Goal: Check status: Check status

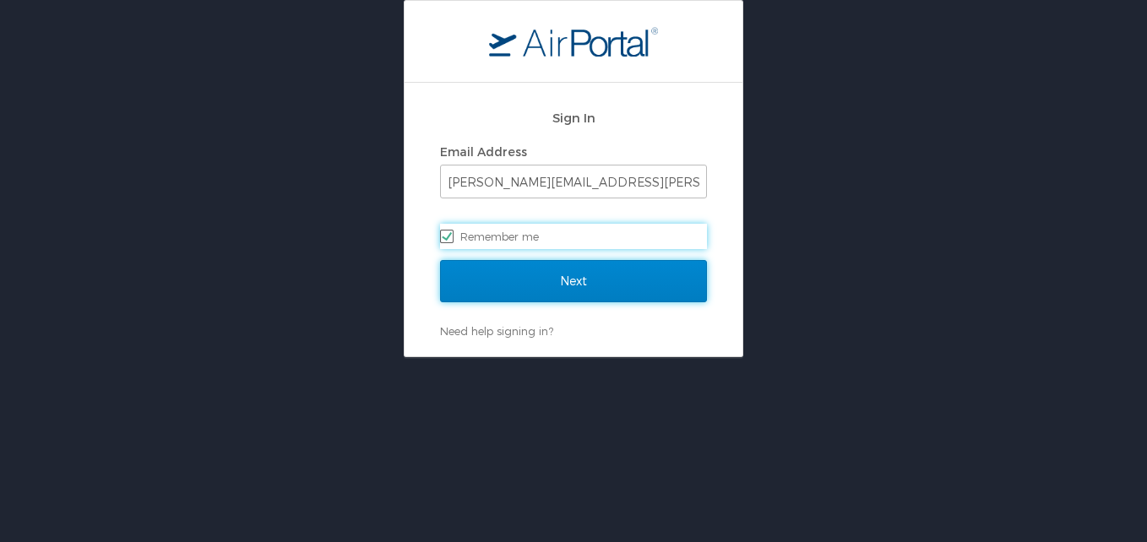
click at [501, 287] on input "Next" at bounding box center [573, 281] width 267 height 42
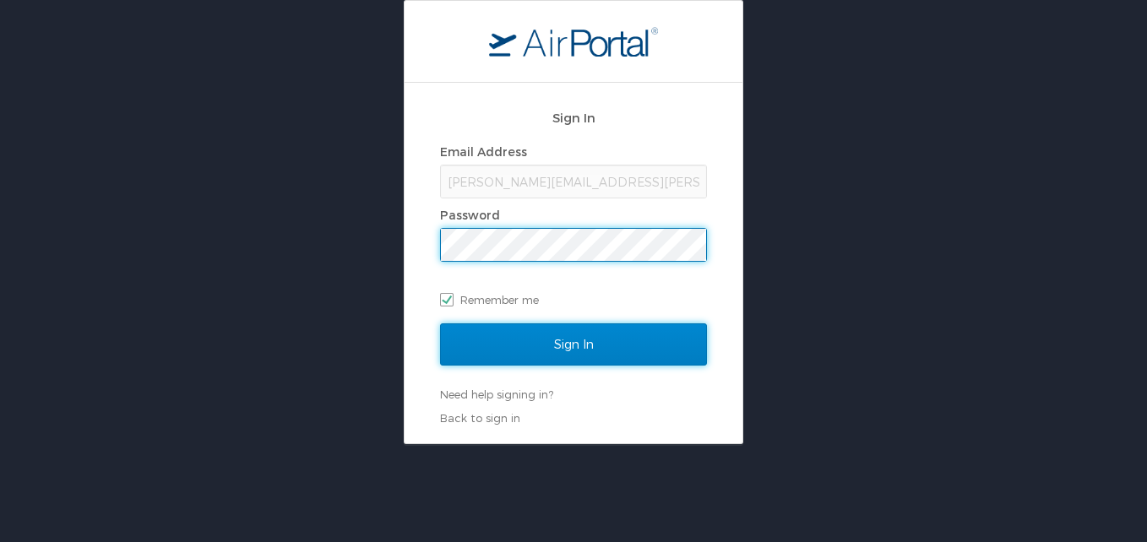
click at [584, 355] on input "Sign In" at bounding box center [573, 344] width 267 height 42
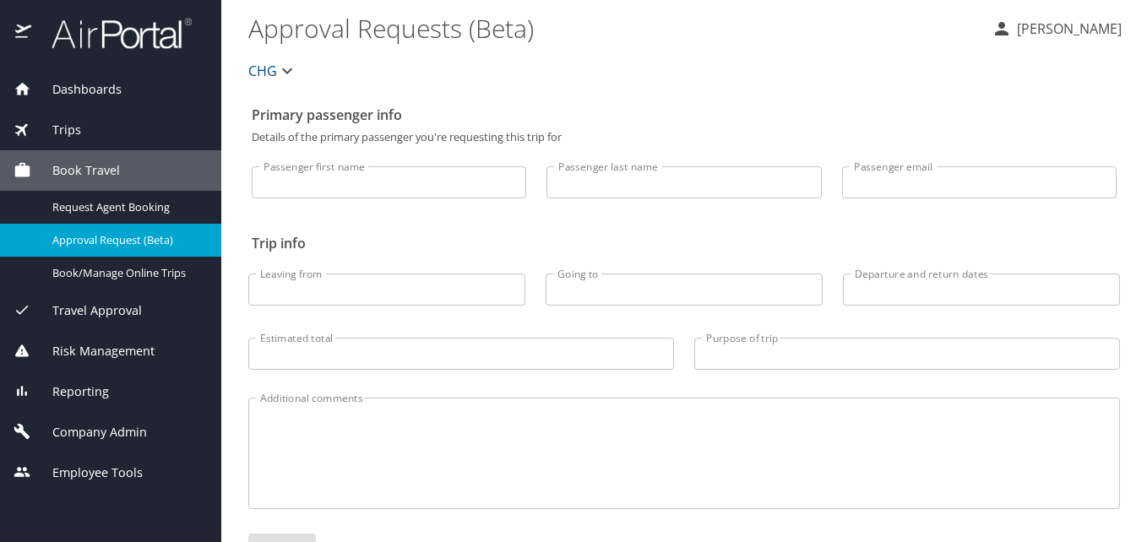
click at [134, 90] on div "Dashboards" at bounding box center [111, 89] width 194 height 19
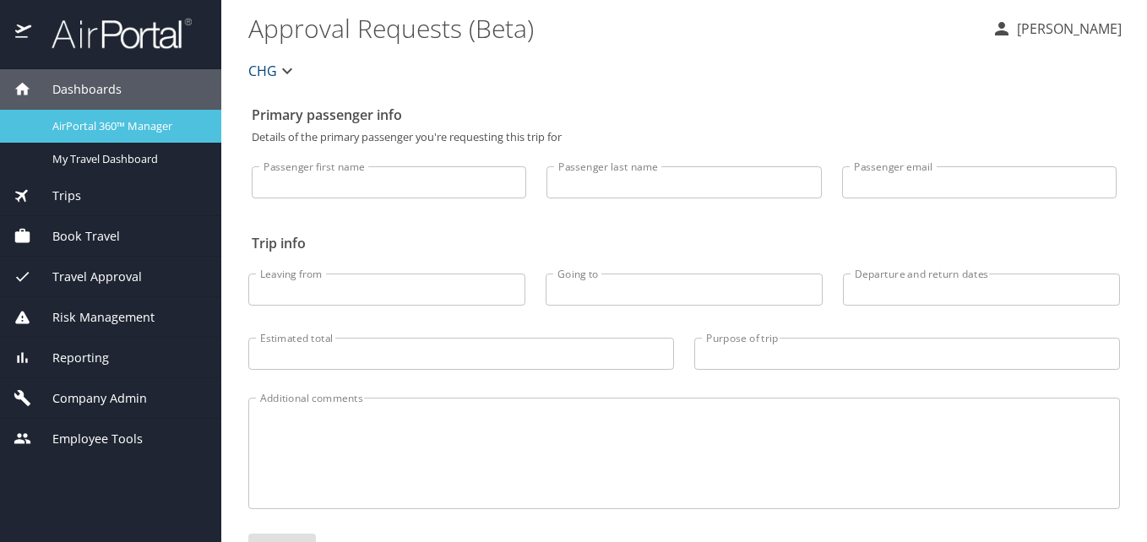
click at [113, 118] on span "AirPortal 360™ Manager" at bounding box center [126, 126] width 149 height 16
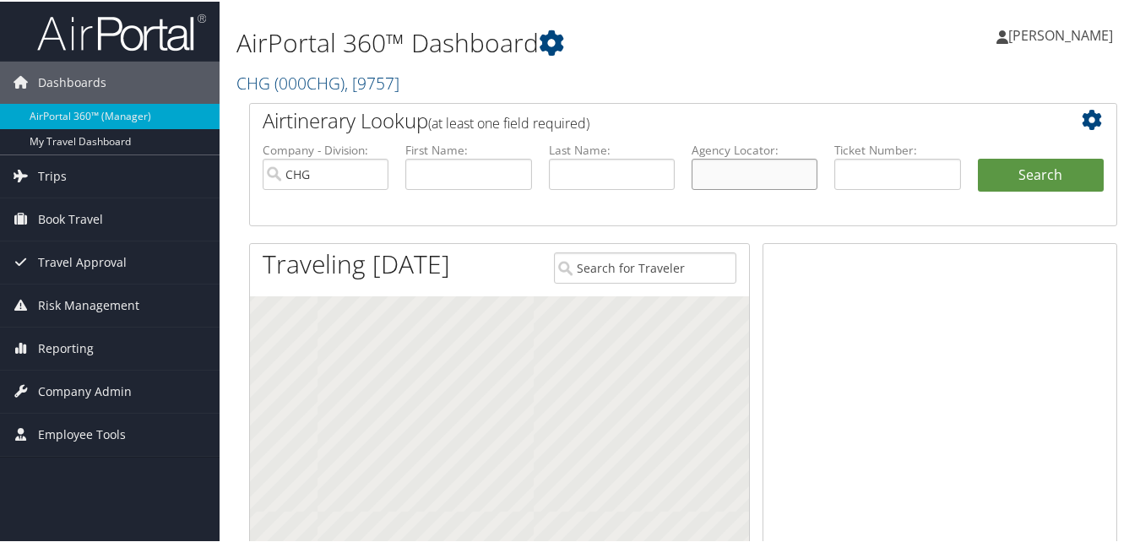
click at [738, 177] on input "text" at bounding box center [755, 172] width 126 height 31
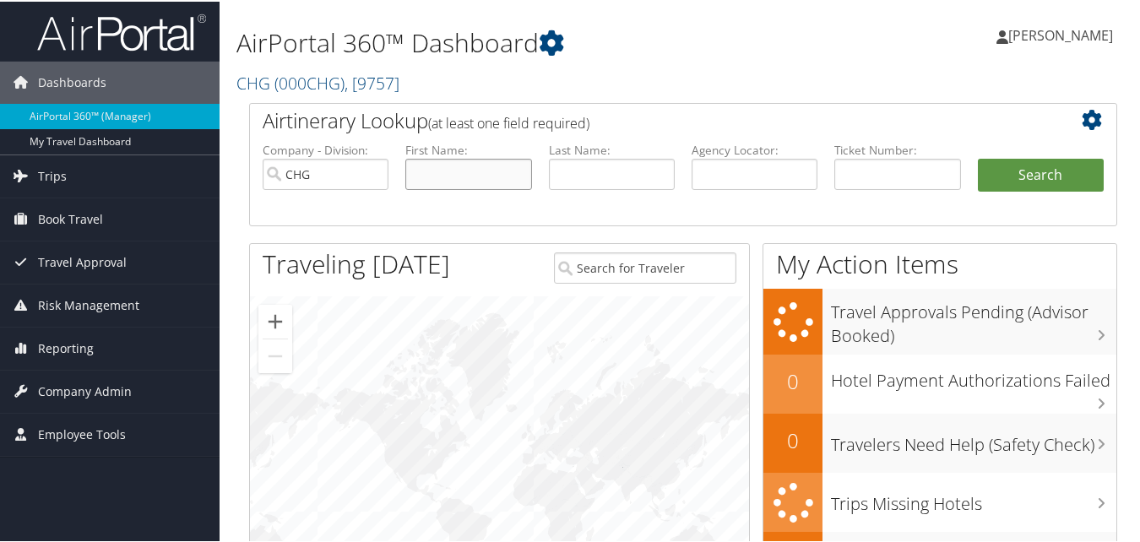
click at [443, 179] on input "text" at bounding box center [468, 172] width 126 height 31
paste input "CALHNJ"
type input "CALHNJ"
drag, startPoint x: 475, startPoint y: 175, endPoint x: 308, endPoint y: 166, distance: 166.6
click at [304, 166] on ul "Company - Division: CHG First Name: CALHNJ Last Name: Agency Locator: Departure…" at bounding box center [683, 182] width 858 height 84
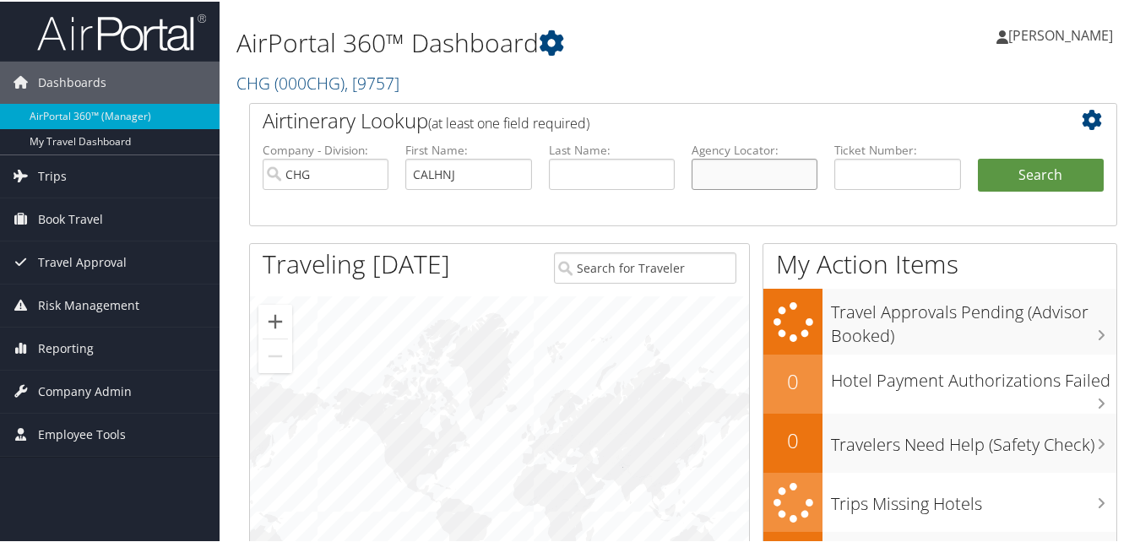
click at [758, 177] on input "text" at bounding box center [755, 172] width 126 height 31
drag, startPoint x: 502, startPoint y: 182, endPoint x: 264, endPoint y: 160, distance: 238.3
click at [264, 160] on ul "Company - Division: CHG First Name: CALHNJ Last Name: Agency Locator: Departure…" at bounding box center [683, 182] width 858 height 84
click at [738, 178] on input "text" at bounding box center [755, 172] width 126 height 31
paste input "CALHNJ"
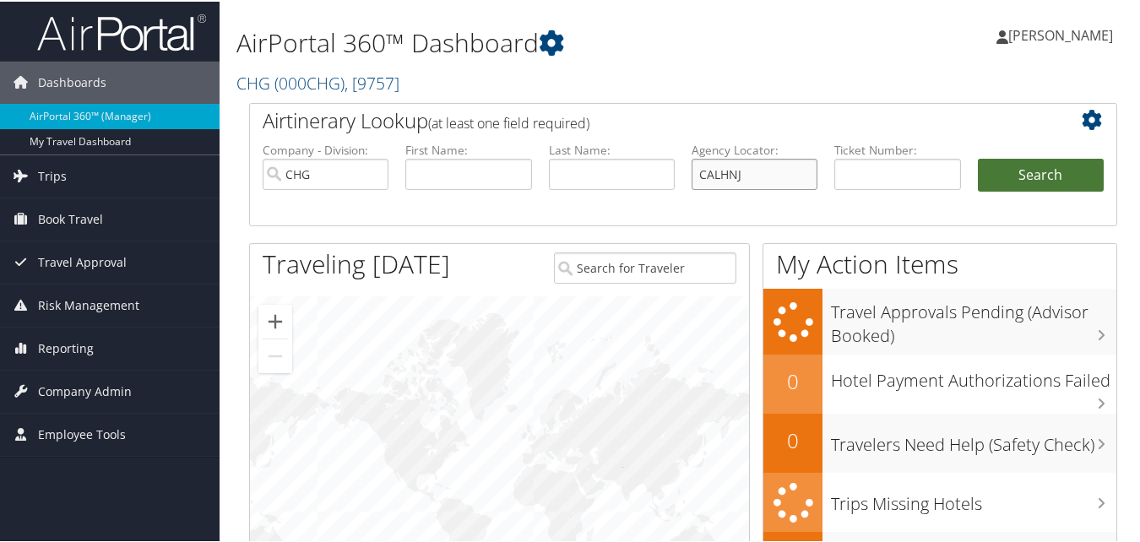
type input "CALHNJ"
click at [1031, 171] on button "Search" at bounding box center [1041, 174] width 126 height 34
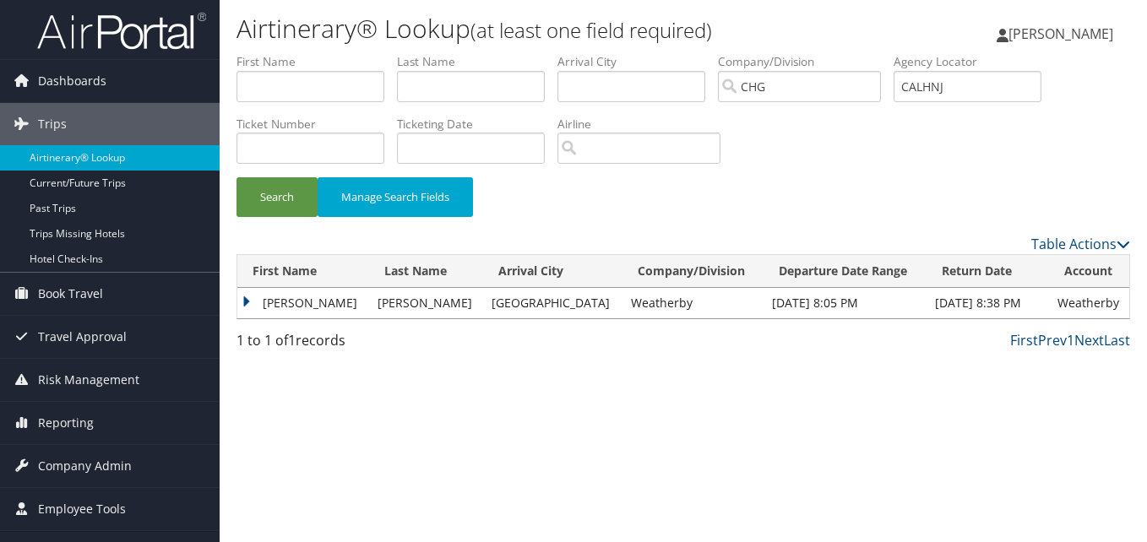
click at [264, 302] on td "[PERSON_NAME]" at bounding box center [303, 303] width 132 height 30
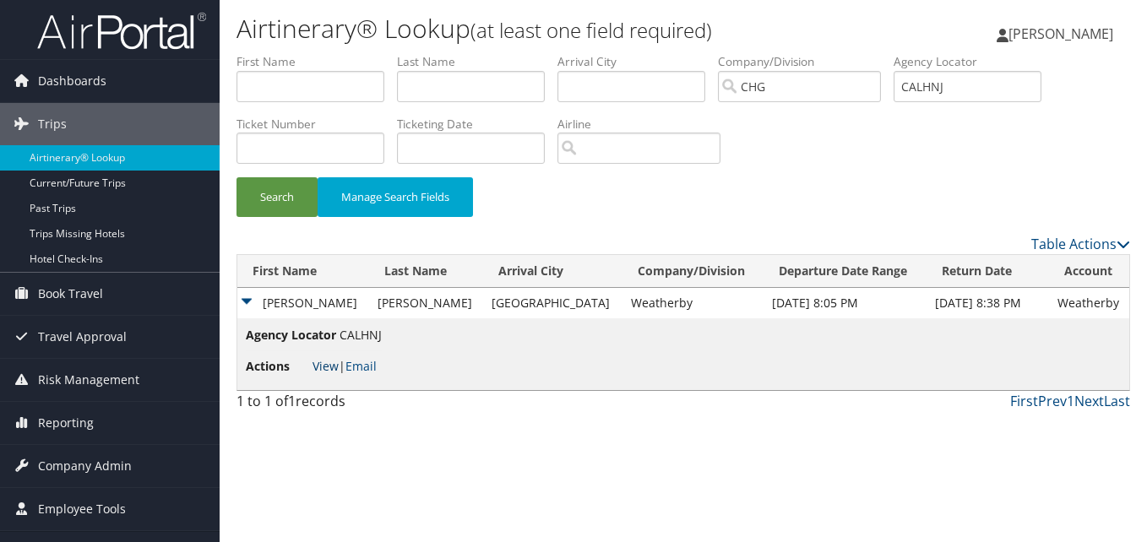
click at [329, 364] on link "View" at bounding box center [325, 366] width 26 height 16
click at [122, 90] on link "Dashboards" at bounding box center [110, 81] width 220 height 42
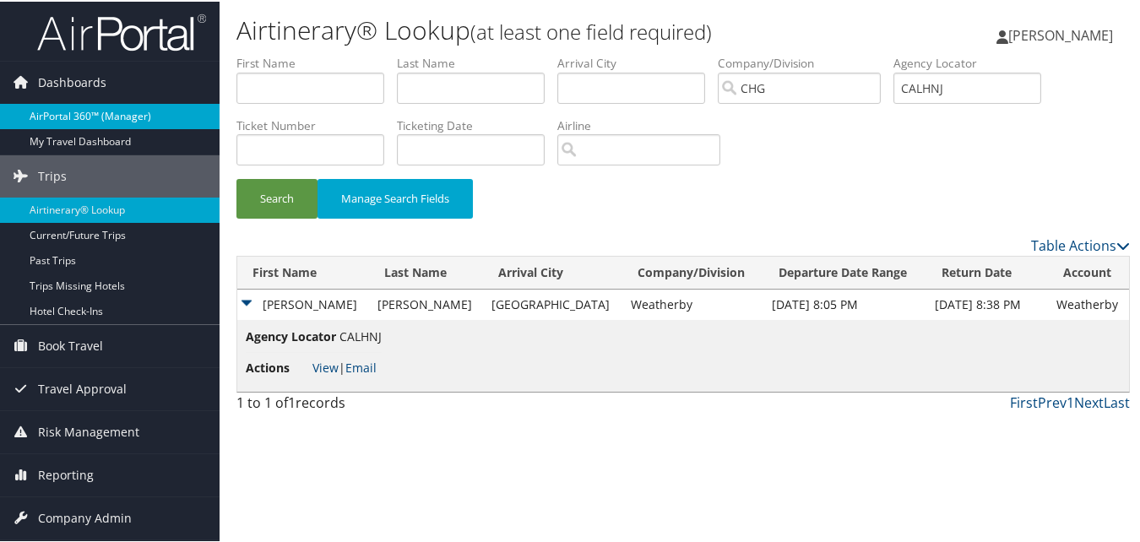
click at [106, 116] on link "AirPortal 360™ (Manager)" at bounding box center [110, 114] width 220 height 25
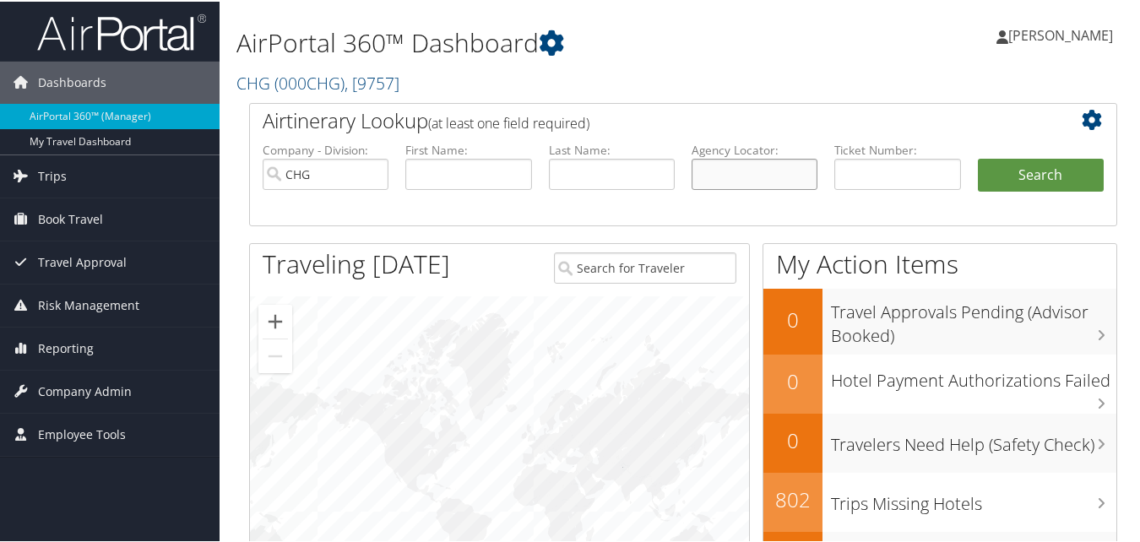
click at [736, 164] on input "text" at bounding box center [755, 172] width 126 height 31
paste input "KXHMMZ"
click at [725, 176] on input "KXHMMZ" at bounding box center [755, 172] width 126 height 31
type input "KXHMMZ"
click at [1078, 182] on button "Search" at bounding box center [1041, 174] width 126 height 34
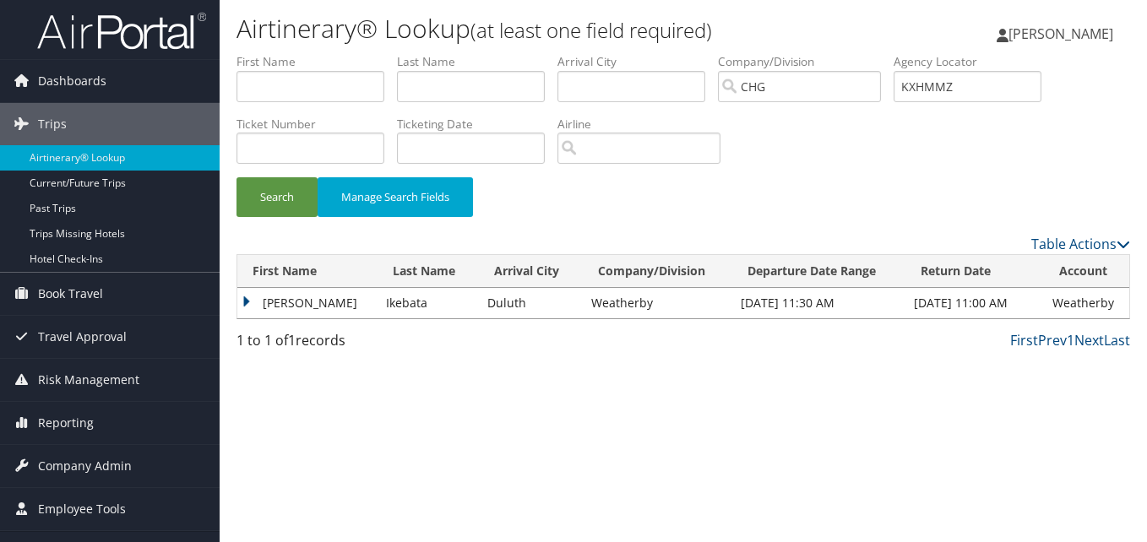
click at [288, 304] on td "[PERSON_NAME]" at bounding box center [307, 303] width 140 height 30
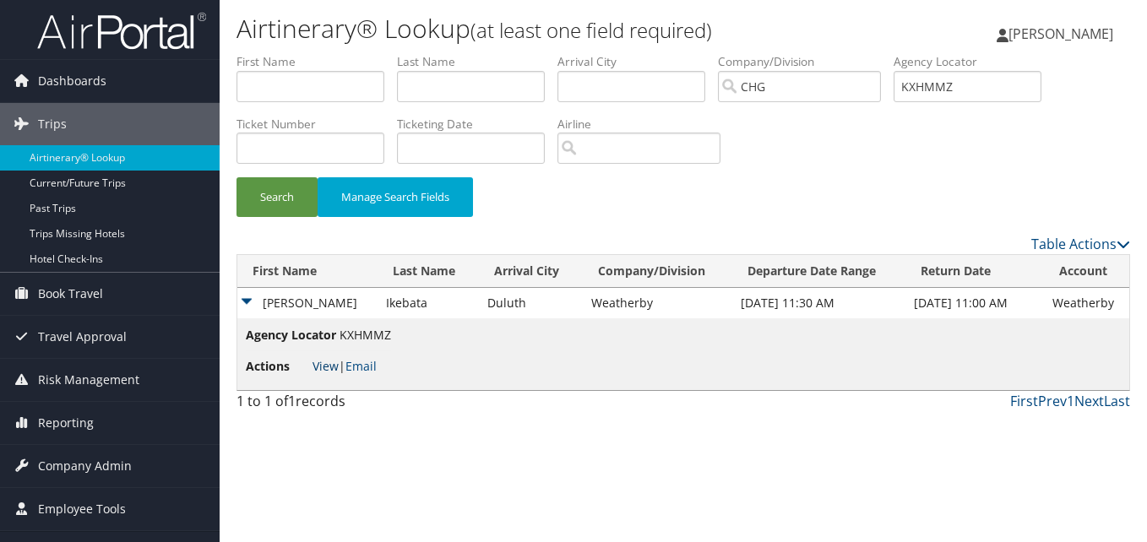
click at [323, 372] on link "View" at bounding box center [325, 366] width 26 height 16
drag, startPoint x: 986, startPoint y: 87, endPoint x: 764, endPoint y: 63, distance: 222.5
click at [764, 53] on ul "First Name Last Name Departure City Arrival City Company/Division CHG Airport/C…" at bounding box center [683, 53] width 894 height 0
paste input "WNLXRQ"
click at [281, 204] on button "Search" at bounding box center [276, 197] width 81 height 40
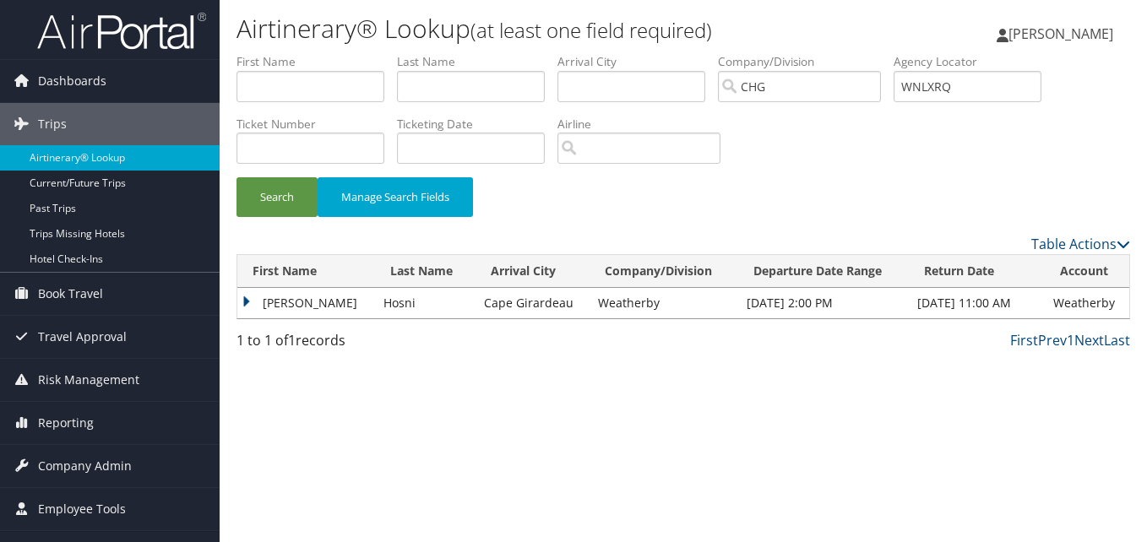
click at [311, 308] on td "Mohamad" at bounding box center [306, 303] width 138 height 30
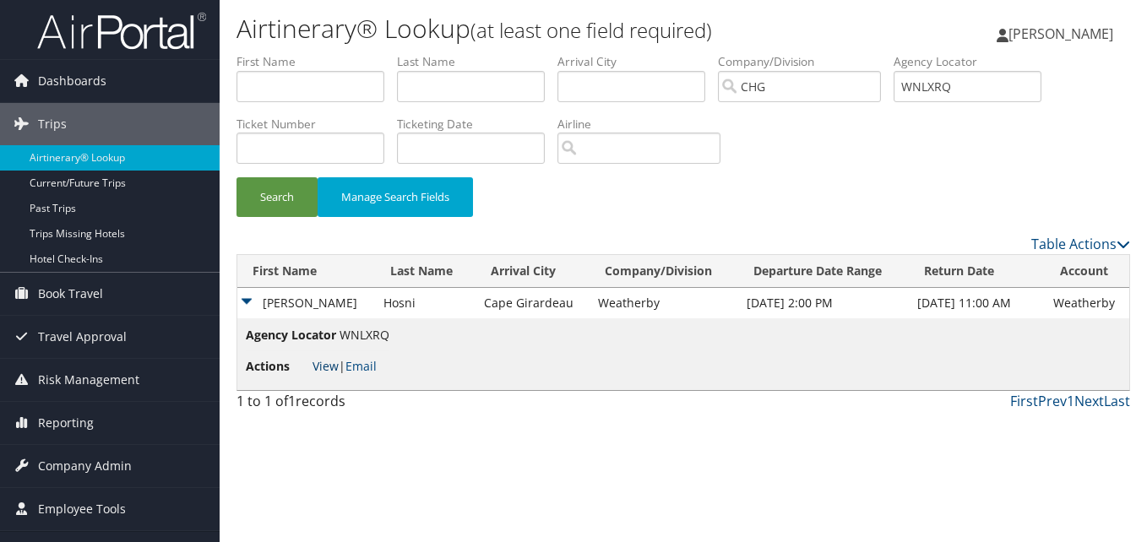
click at [328, 366] on link "View" at bounding box center [325, 366] width 26 height 16
drag, startPoint x: 1012, startPoint y: 90, endPoint x: 698, endPoint y: 73, distance: 313.8
click at [698, 53] on ul "First Name Last Name Departure City Arrival City Company/Division CHG Airport/C…" at bounding box center [683, 53] width 894 height 0
paste input "FCVZHZ"
click at [277, 200] on button "Search" at bounding box center [276, 197] width 81 height 40
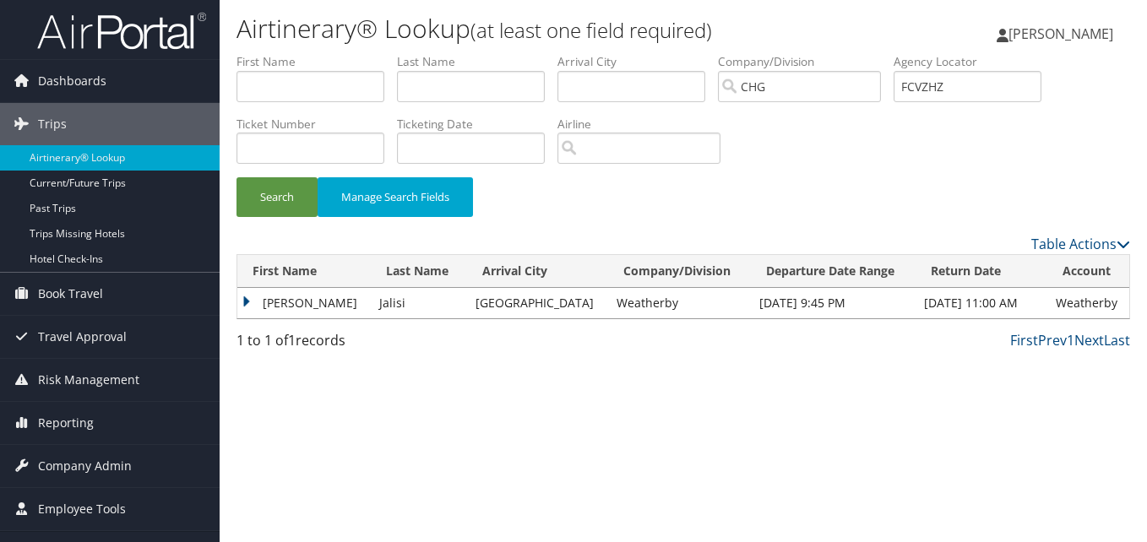
click at [274, 308] on td "Farrukh" at bounding box center [303, 303] width 133 height 30
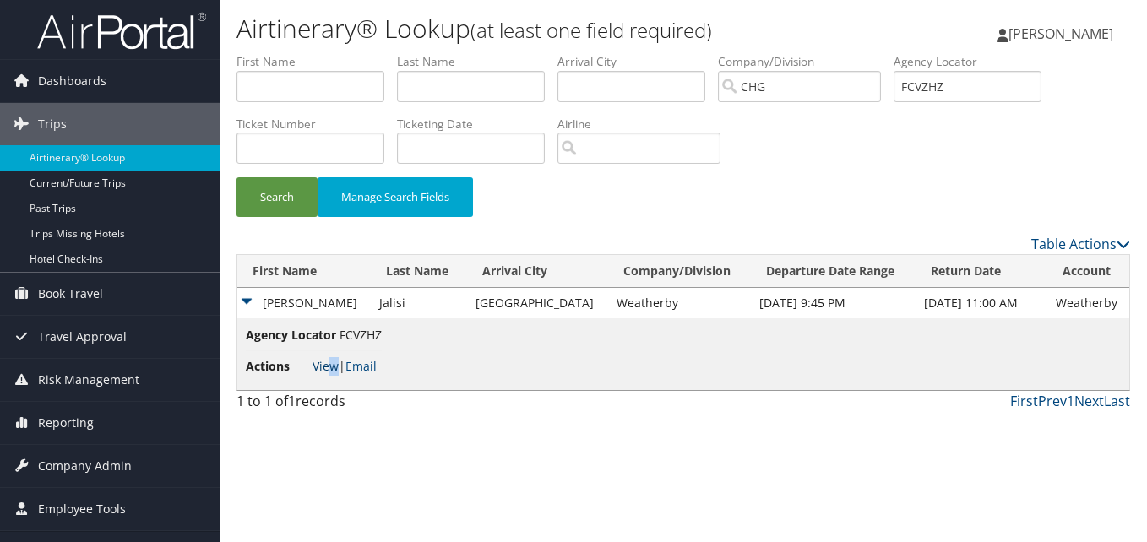
click at [329, 366] on span "View | Email" at bounding box center [344, 366] width 64 height 16
click at [322, 366] on link "View" at bounding box center [325, 366] width 26 height 16
drag, startPoint x: 930, startPoint y: 84, endPoint x: 719, endPoint y: 84, distance: 211.1
click at [718, 53] on ul "First Name Last Name Departure City Arrival City Company/Division CHG Airport/C…" at bounding box center [683, 53] width 894 height 0
paste input "MEBCEQ"
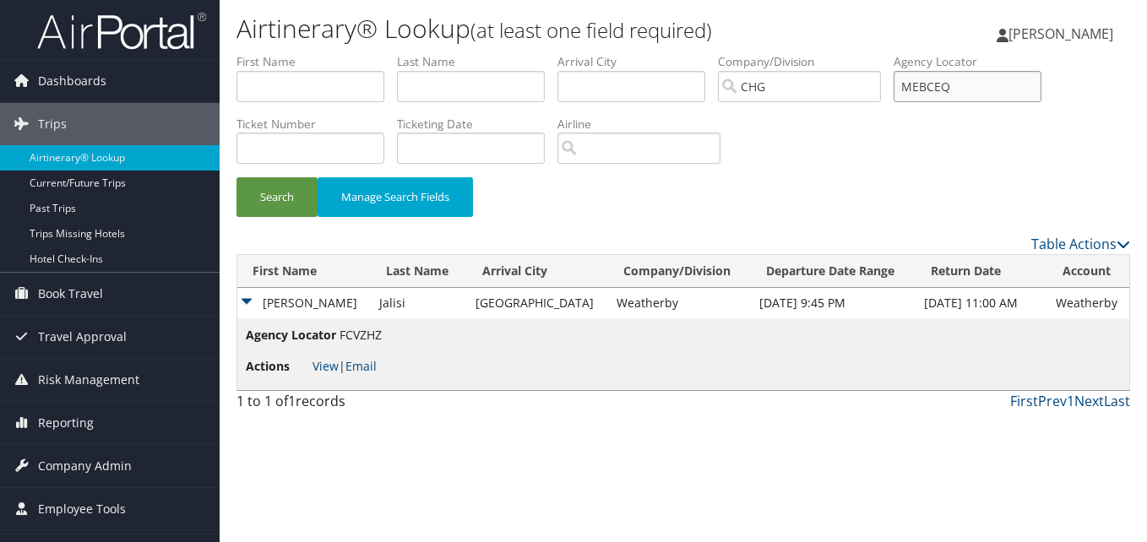
click at [938, 91] on input "MEBCEQ" at bounding box center [968, 86] width 148 height 31
type input "MEBCEQ"
click at [296, 204] on button "Search" at bounding box center [276, 197] width 81 height 40
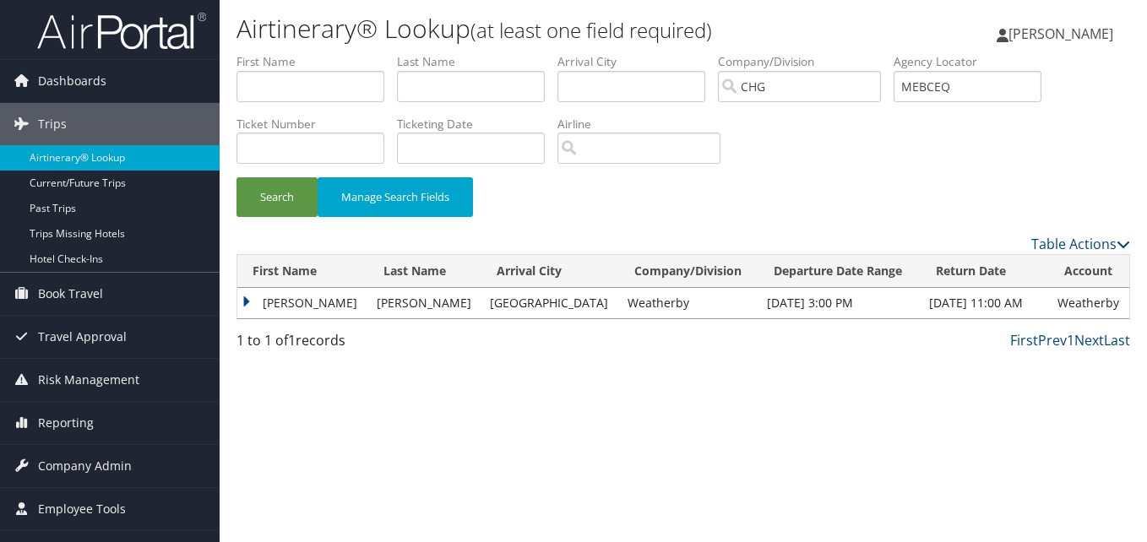
click at [281, 297] on td "Benigno" at bounding box center [302, 303] width 131 height 30
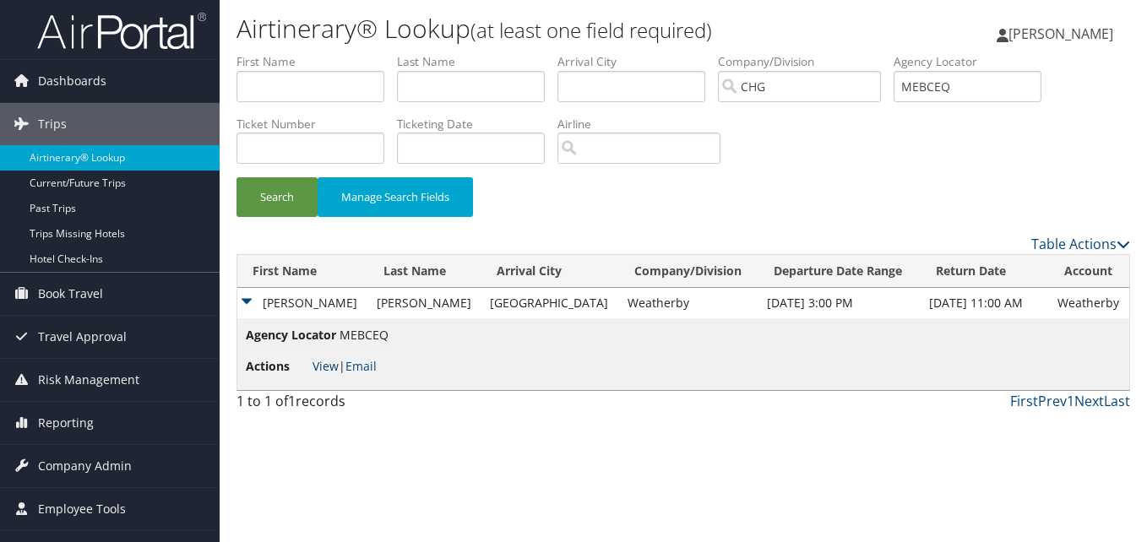
click at [318, 364] on link "View" at bounding box center [325, 366] width 26 height 16
drag, startPoint x: 990, startPoint y: 95, endPoint x: 750, endPoint y: 84, distance: 240.1
click at [750, 53] on ul "First Name Last Name Departure City Arrival City Company/Division CHG Airport/C…" at bounding box center [683, 53] width 894 height 0
click at [274, 189] on button "Search" at bounding box center [276, 197] width 81 height 40
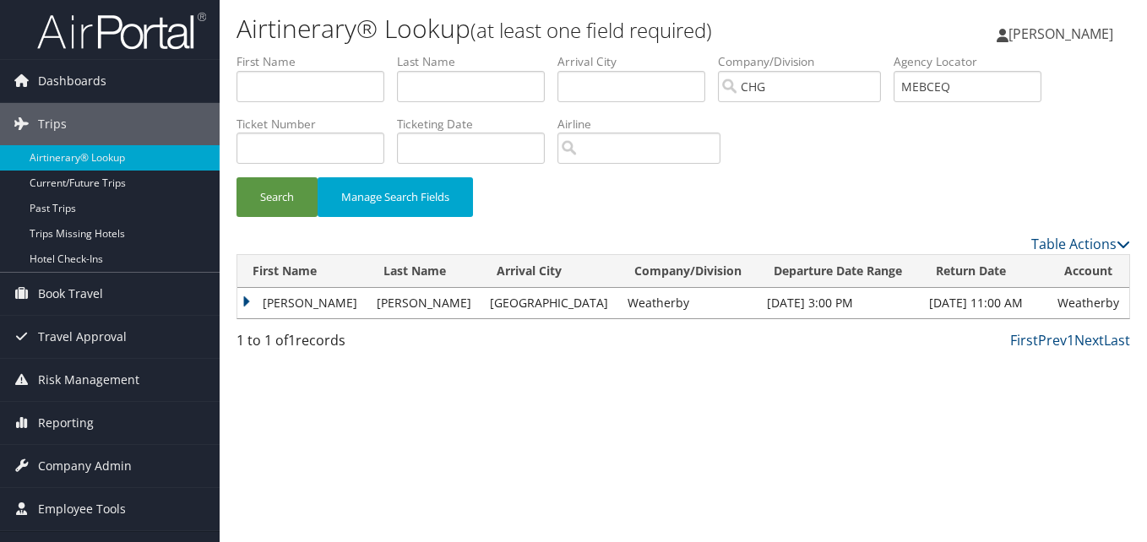
click at [291, 302] on td "Benigno" at bounding box center [302, 303] width 131 height 30
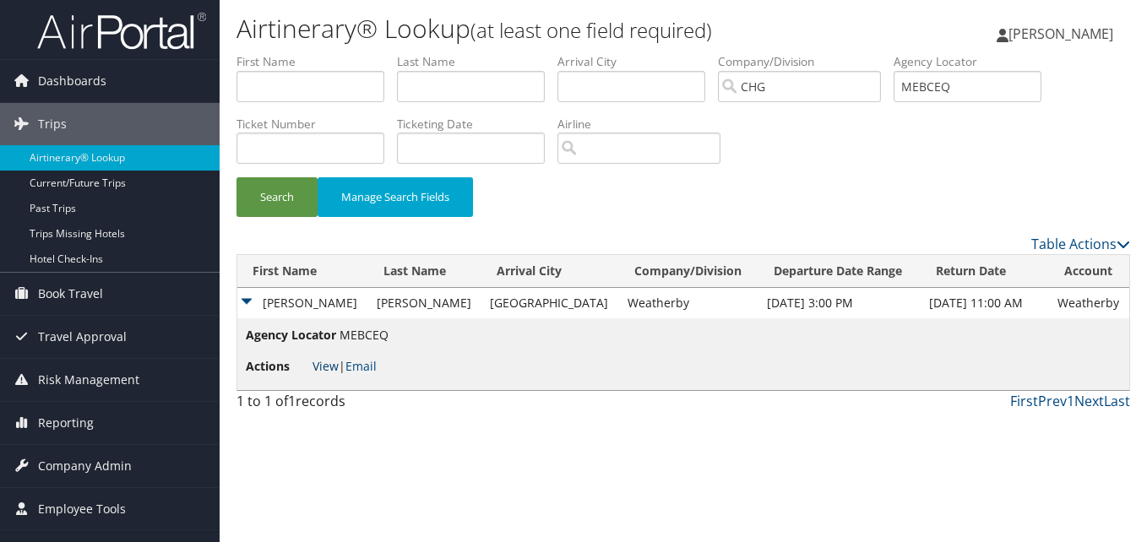
click at [320, 367] on link "View" at bounding box center [325, 366] width 26 height 16
drag, startPoint x: 971, startPoint y: 90, endPoint x: 823, endPoint y: 61, distance: 150.6
click at [823, 53] on ul "First Name Last Name Departure City Arrival City Company/Division CHG Airport/C…" at bounding box center [683, 53] width 894 height 0
click at [132, 434] on link "Reporting" at bounding box center [110, 423] width 220 height 42
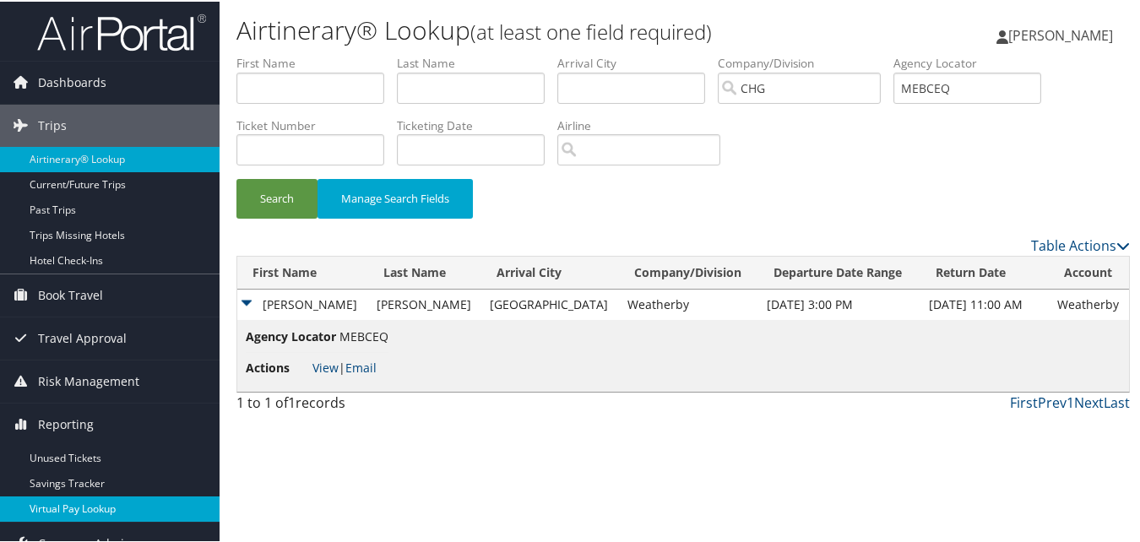
click at [124, 497] on link "Virtual Pay Lookup" at bounding box center [110, 507] width 220 height 25
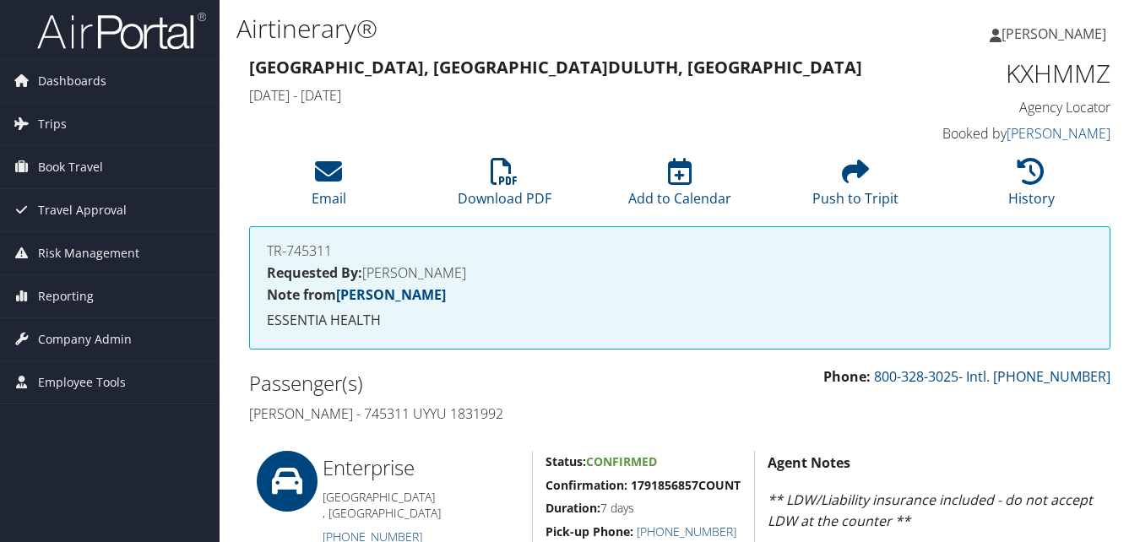
scroll to position [760, 0]
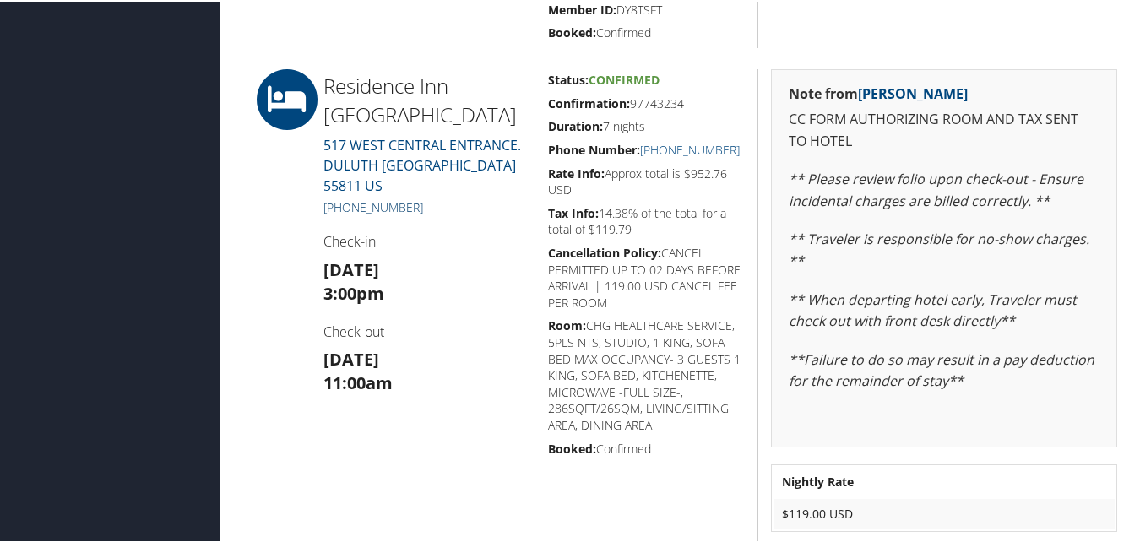
click at [344, 205] on h5 "+1 (218) 279-2885" at bounding box center [422, 206] width 198 height 17
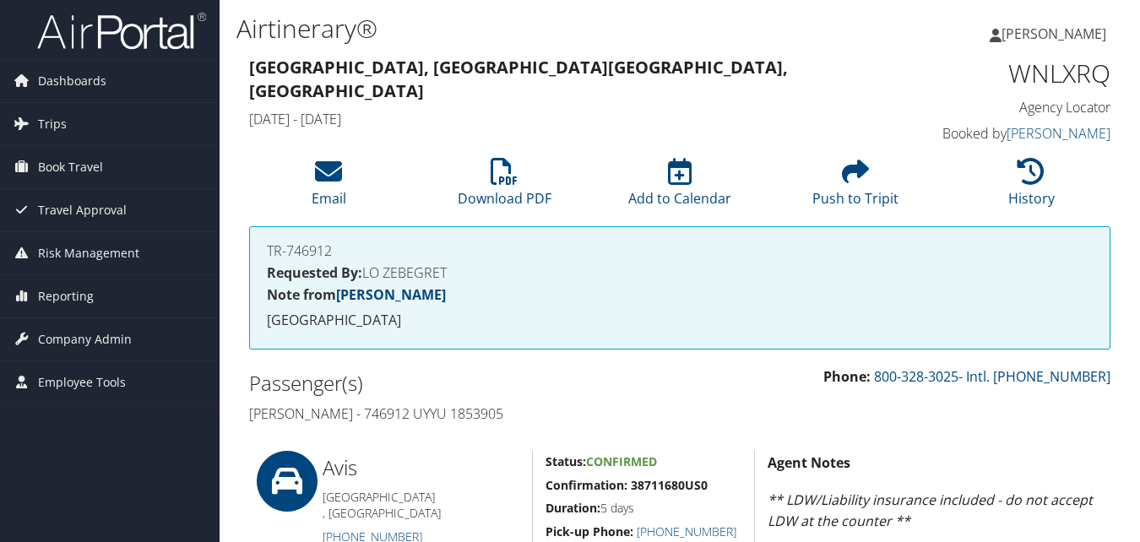
scroll to position [676, 0]
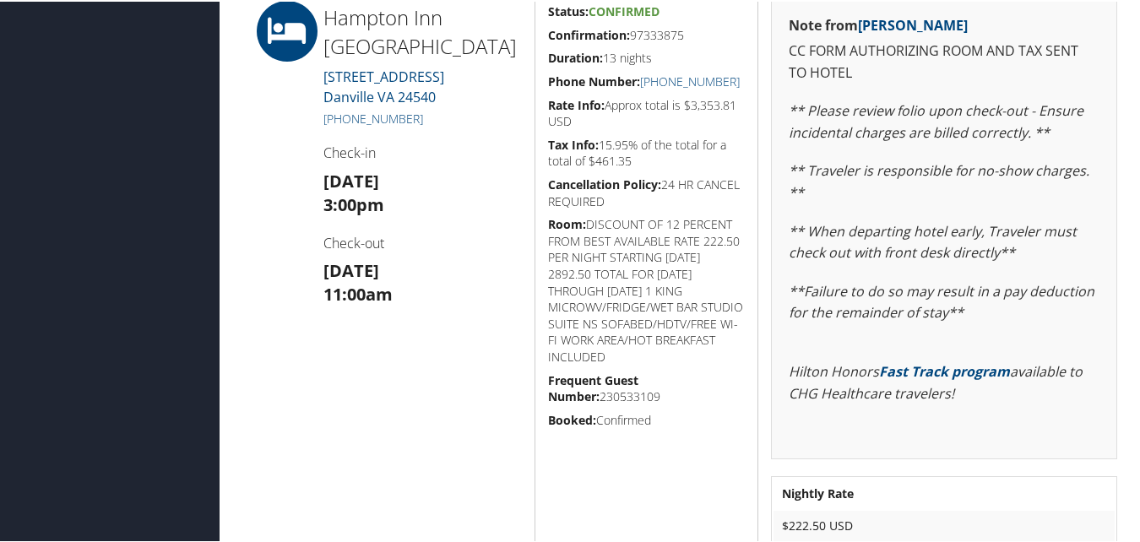
scroll to position [1013, 0]
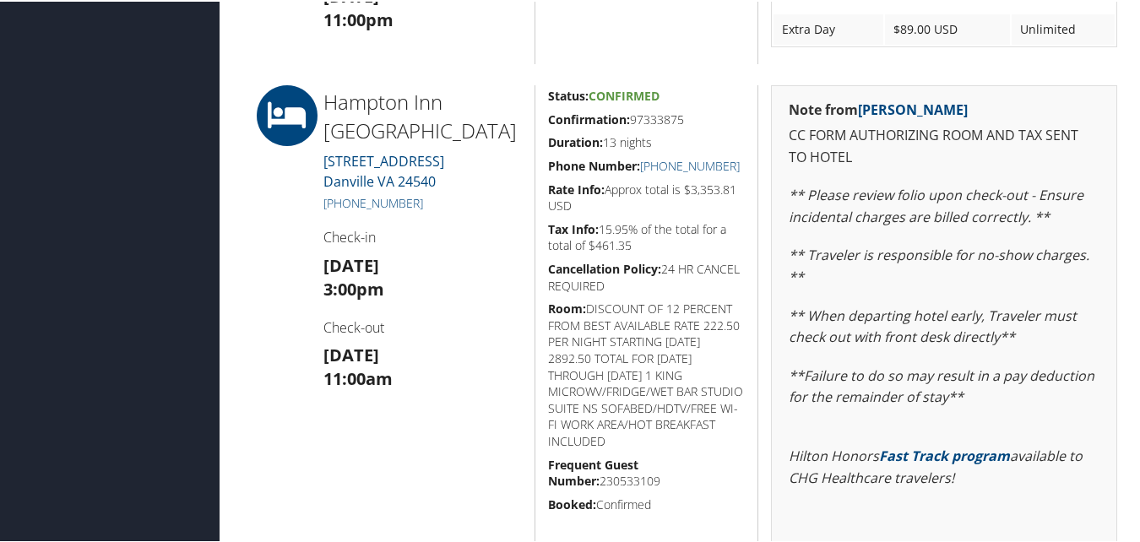
drag, startPoint x: 699, startPoint y: 117, endPoint x: 544, endPoint y: 115, distance: 155.4
click at [544, 115] on div "Status: Confirmed Confirmation: 97333875 Duration: 13 nights Phone Number: +1 (…" at bounding box center [647, 364] width 224 height 560
copy h5 "Confirmation: 97333875"
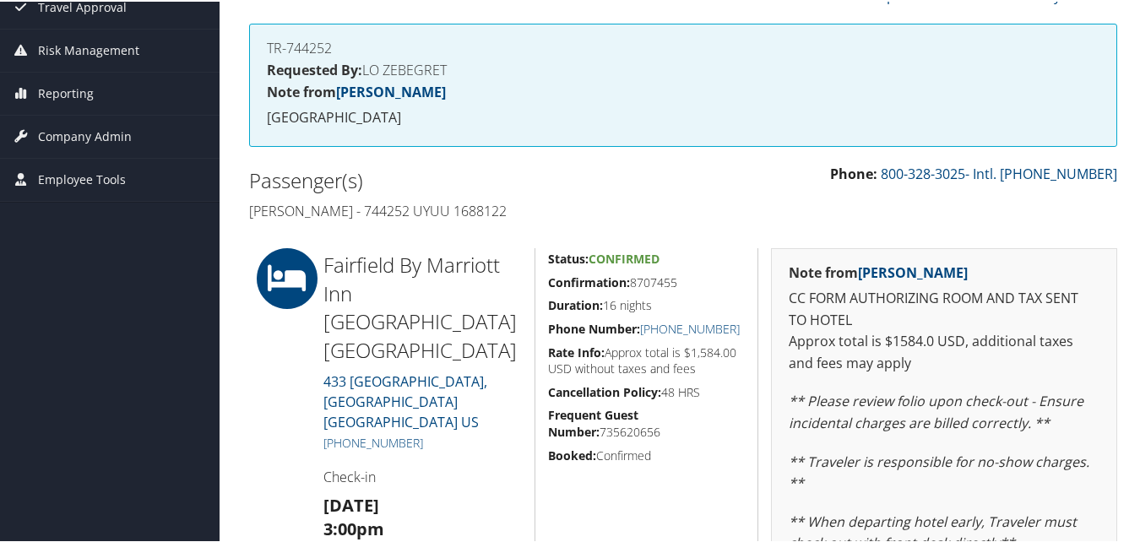
scroll to position [422, 0]
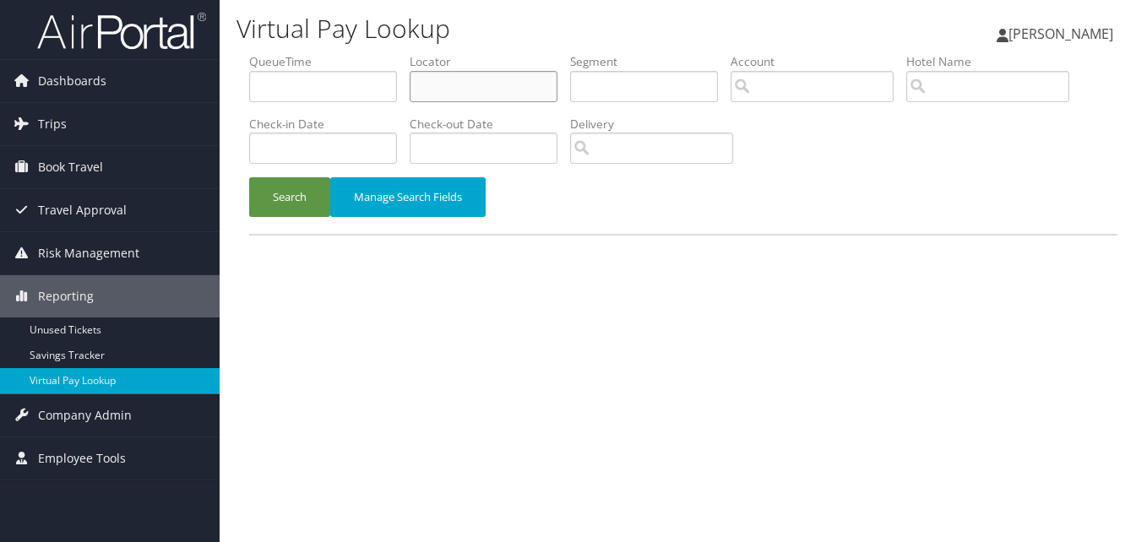
click at [511, 80] on input "text" at bounding box center [484, 86] width 148 height 31
paste input "MEBCEQ"
type input "MEBCEQ"
click at [290, 180] on button "Search" at bounding box center [289, 197] width 81 height 40
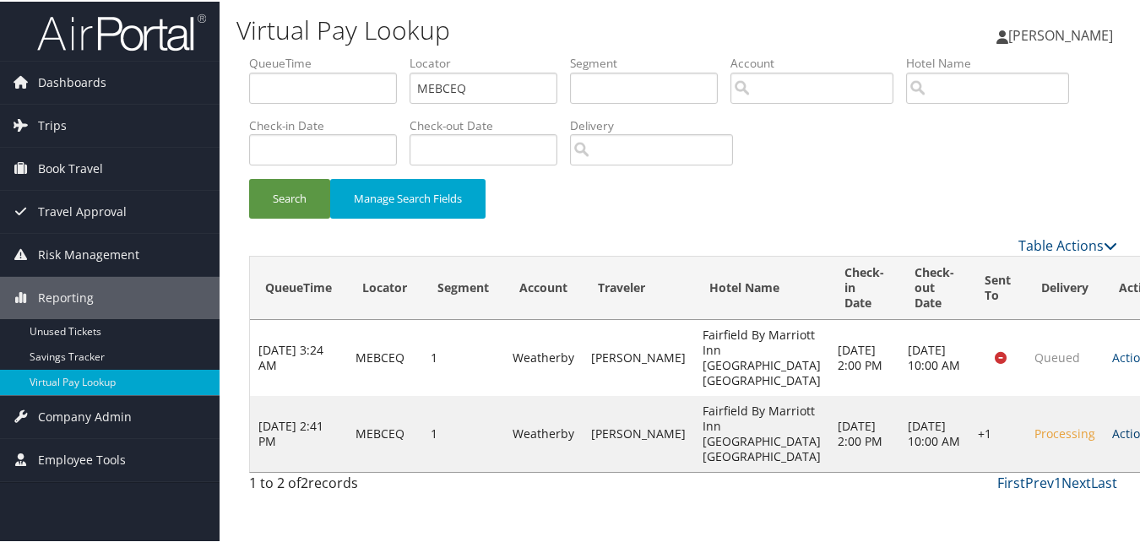
click at [1112, 440] on link "Actions" at bounding box center [1138, 432] width 53 height 16
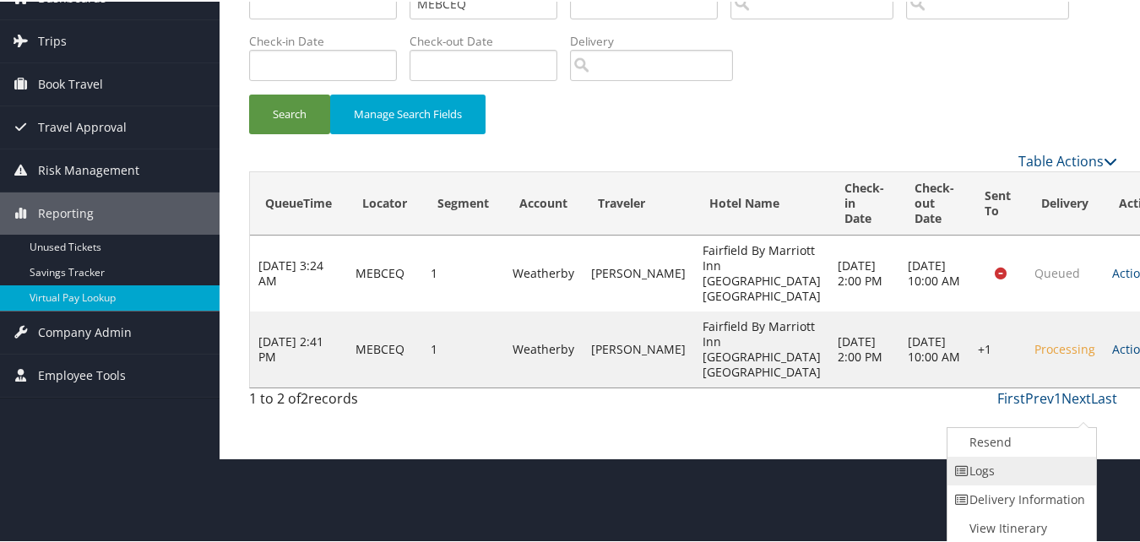
click at [1045, 466] on link "Logs" at bounding box center [1020, 469] width 144 height 29
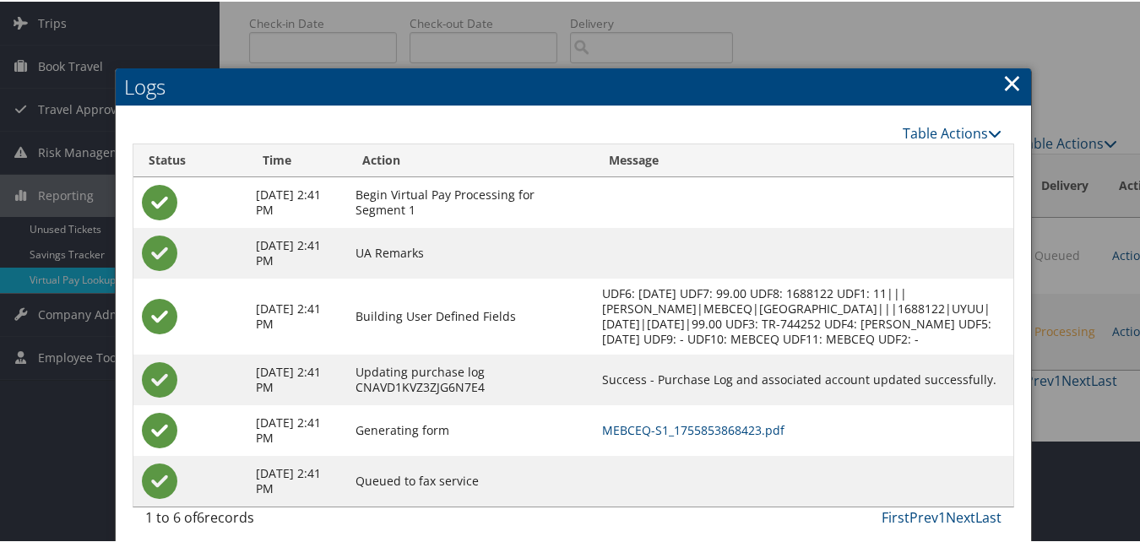
scroll to position [128, 0]
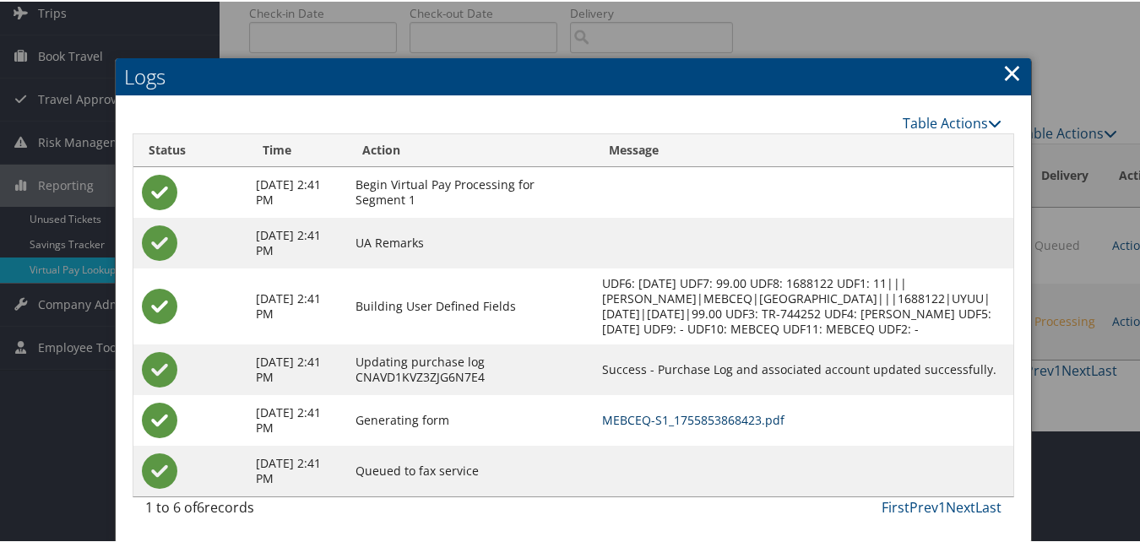
click at [699, 412] on link "MEBCEQ-S1_1755853868423.pdf" at bounding box center [693, 418] width 182 height 16
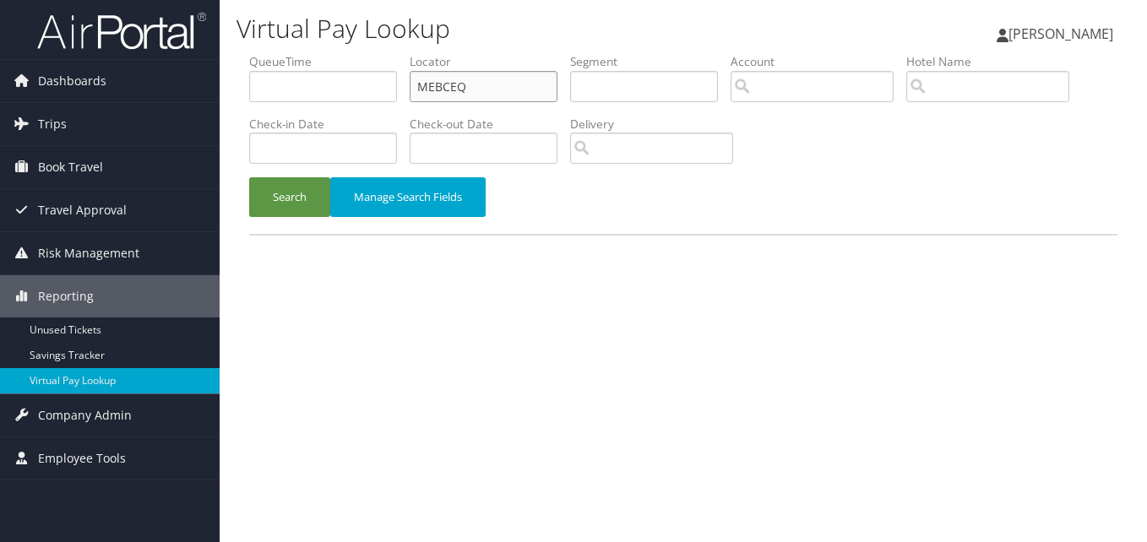
drag, startPoint x: 490, startPoint y: 87, endPoint x: 286, endPoint y: 70, distance: 204.2
click at [249, 67] on form "QueueTime Locator MEBCEQ Segment Account Traveler Hotel Name Check-in Date Chec…" at bounding box center [683, 143] width 868 height 181
paste input "FAVTZZ"
type input "FAVTZZ"
click at [283, 199] on button "Search" at bounding box center [289, 197] width 81 height 40
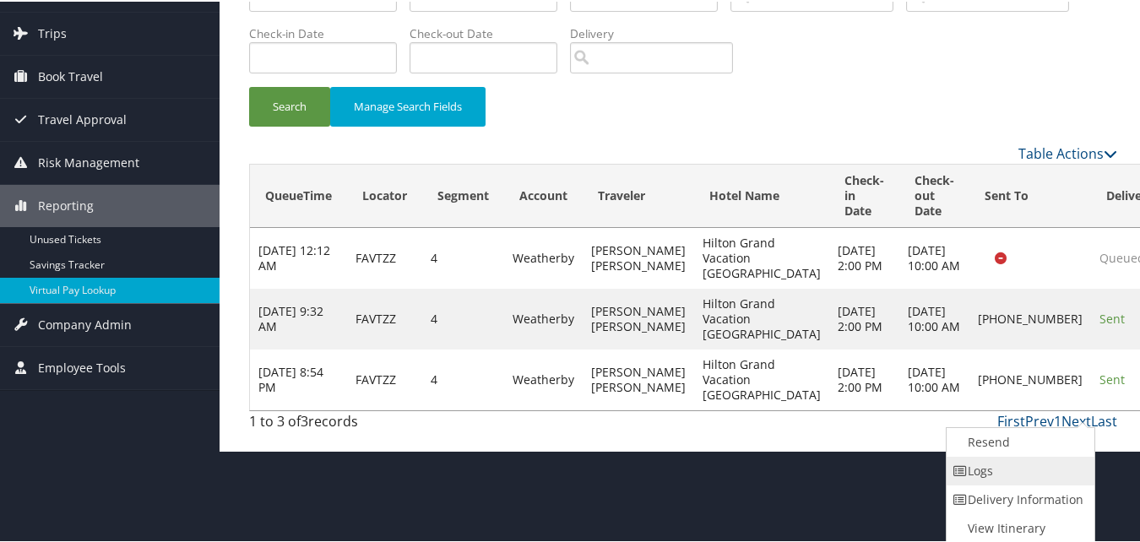
click at [1024, 472] on link "Logs" at bounding box center [1019, 469] width 144 height 29
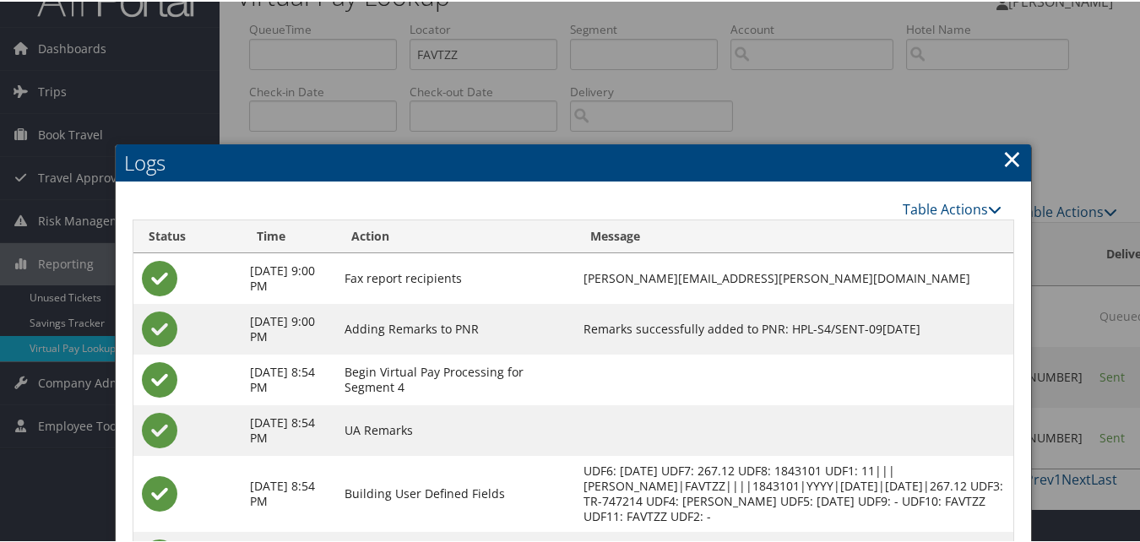
scroll to position [221, 0]
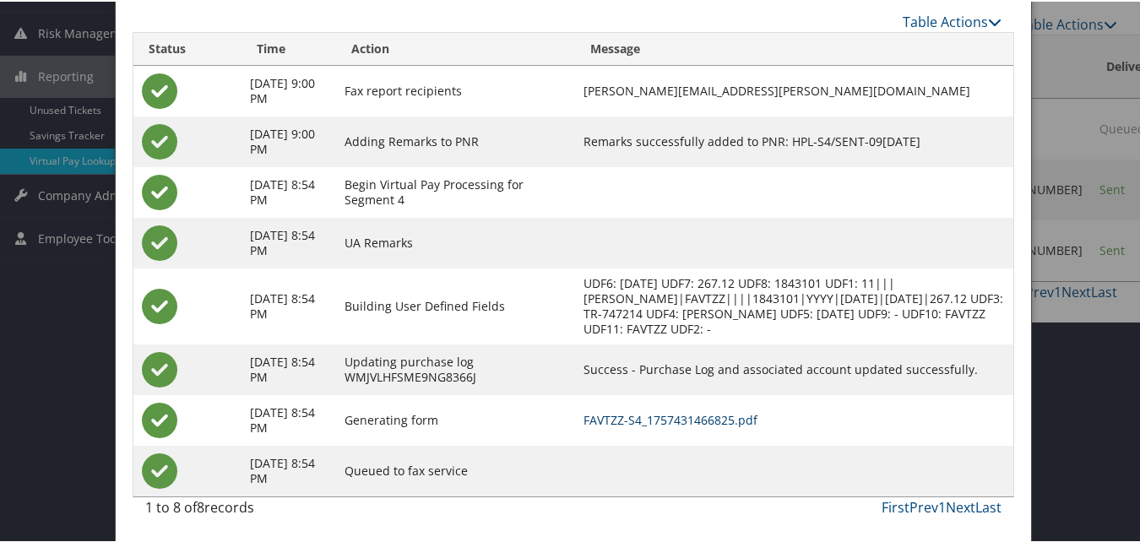
click at [658, 425] on link "FAVTZZ-S4_1757431466825.pdf" at bounding box center [671, 418] width 174 height 16
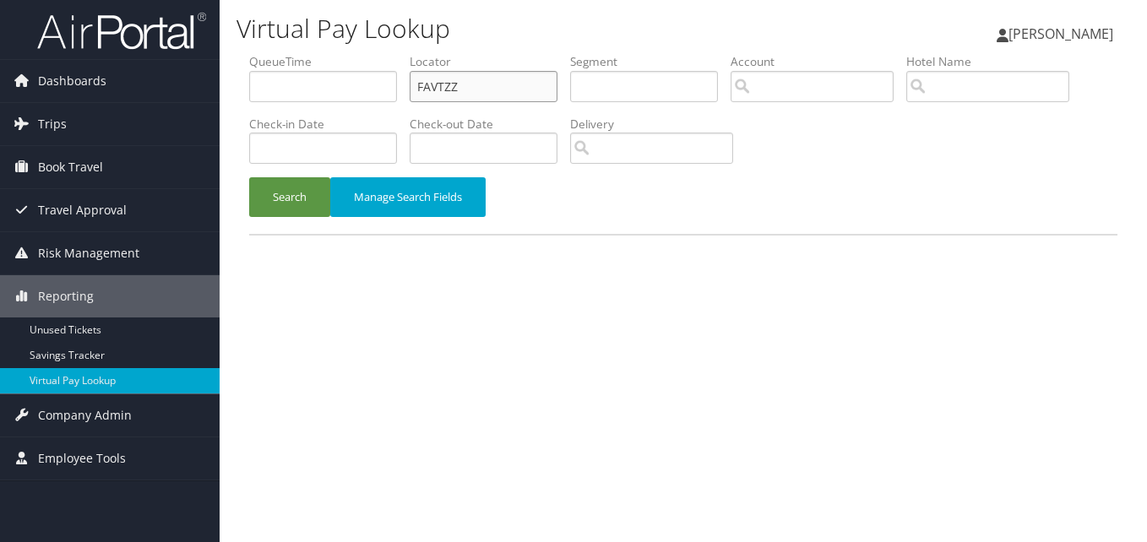
drag, startPoint x: 506, startPoint y: 91, endPoint x: 334, endPoint y: 90, distance: 171.5
click at [334, 53] on ul "QueueTime Locator FAVTZZ Segment Account Traveler Hotel Name Check-in Date Chec…" at bounding box center [683, 53] width 868 height 0
click at [171, 87] on link "Dashboards" at bounding box center [110, 81] width 220 height 42
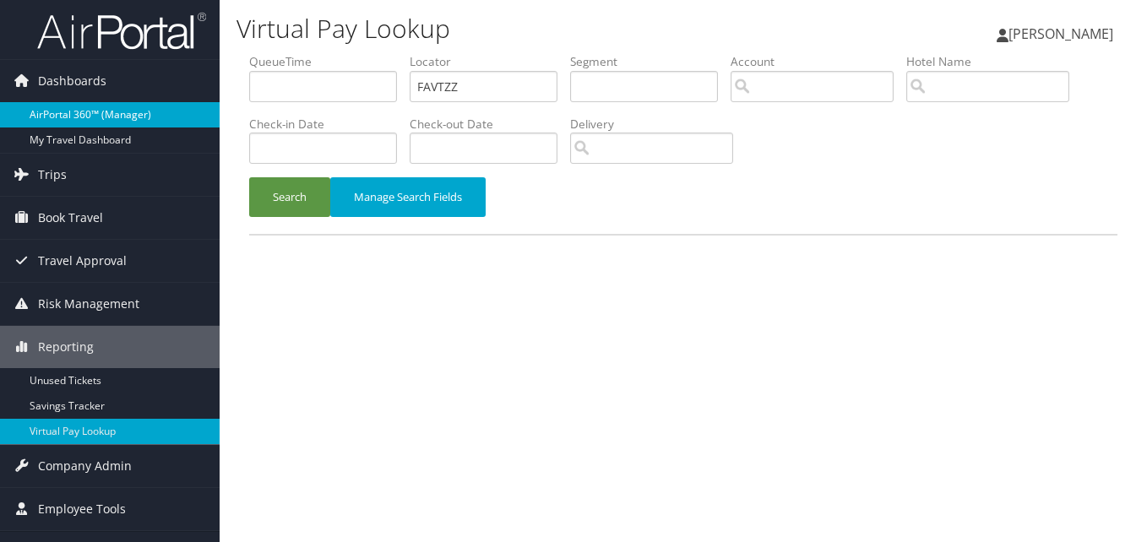
click at [128, 118] on link "AirPortal 360™ (Manager)" at bounding box center [110, 114] width 220 height 25
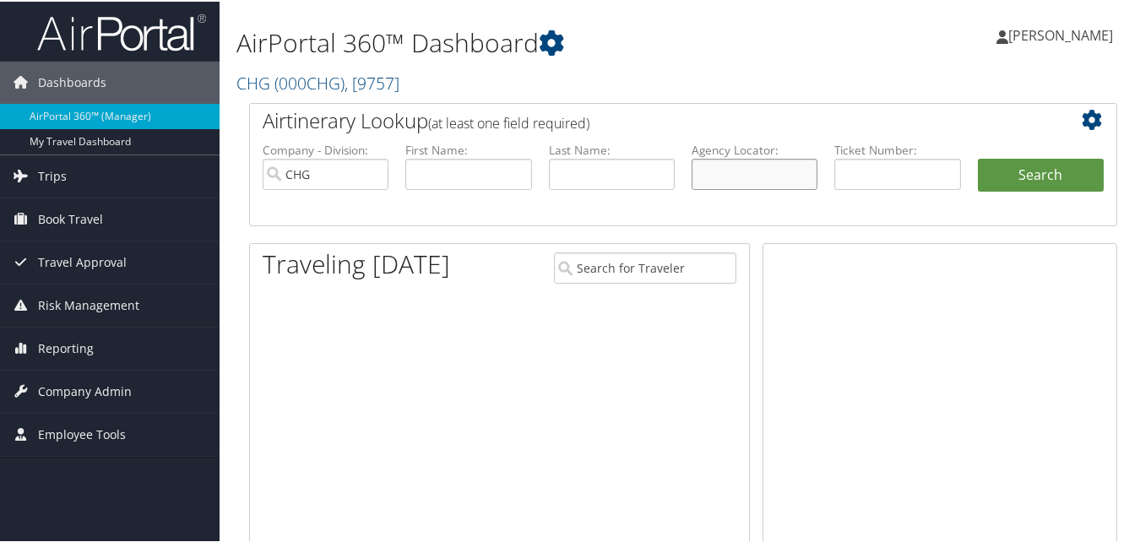
click at [734, 170] on input "text" at bounding box center [755, 172] width 126 height 31
paste input "FAVTZZ"
type input "FAVTZZ"
click at [1006, 171] on button "Search" at bounding box center [1041, 174] width 126 height 34
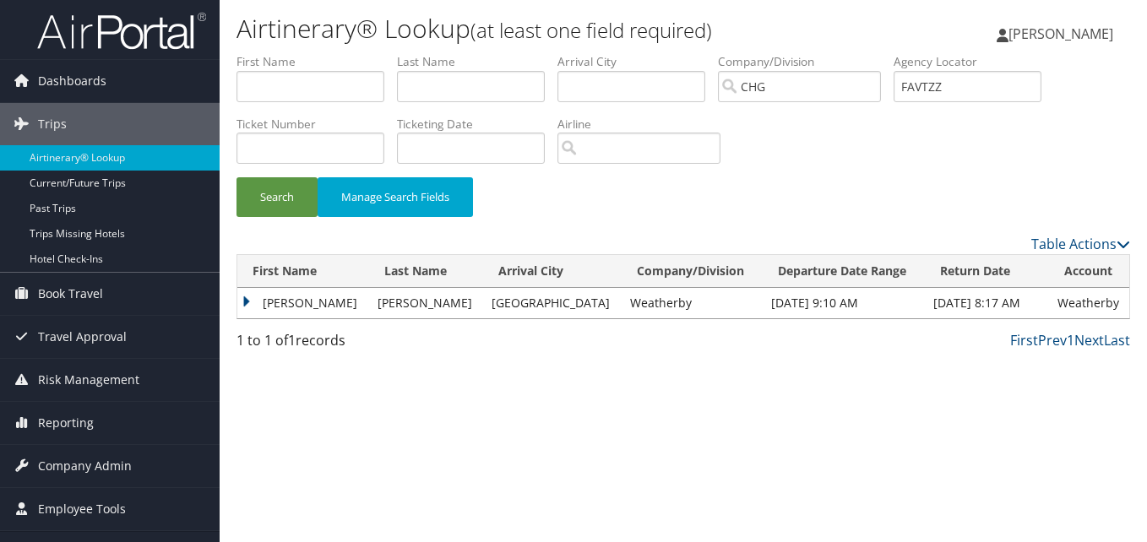
click at [260, 291] on td "[PERSON_NAME]" at bounding box center [303, 303] width 132 height 30
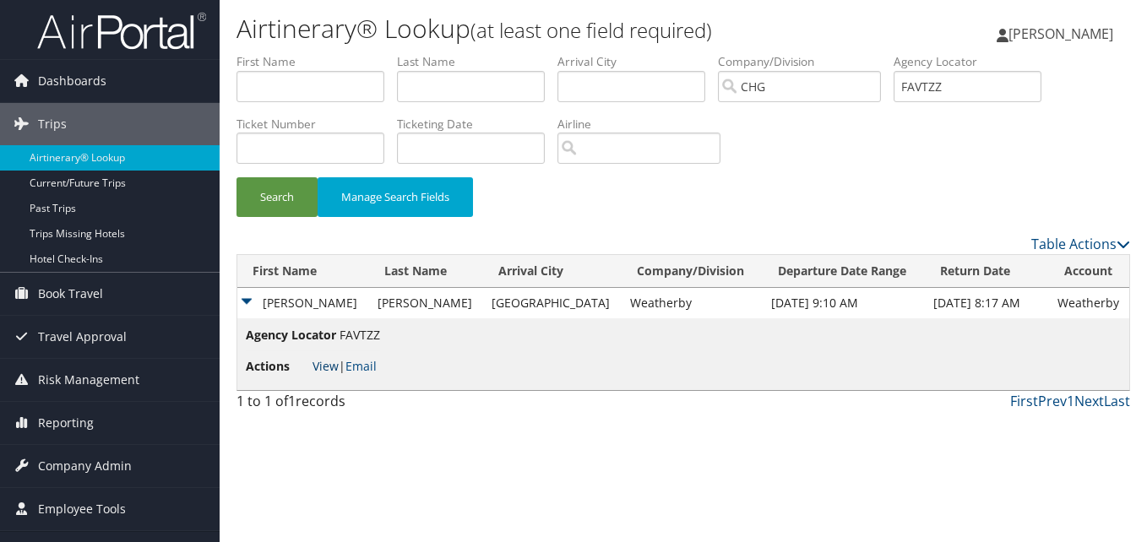
click at [314, 366] on link "View" at bounding box center [325, 366] width 26 height 16
click at [492, 76] on input "text" at bounding box center [471, 86] width 148 height 31
paste input "Rodman"
type input "Rodman"
drag, startPoint x: 961, startPoint y: 87, endPoint x: 764, endPoint y: 87, distance: 197.6
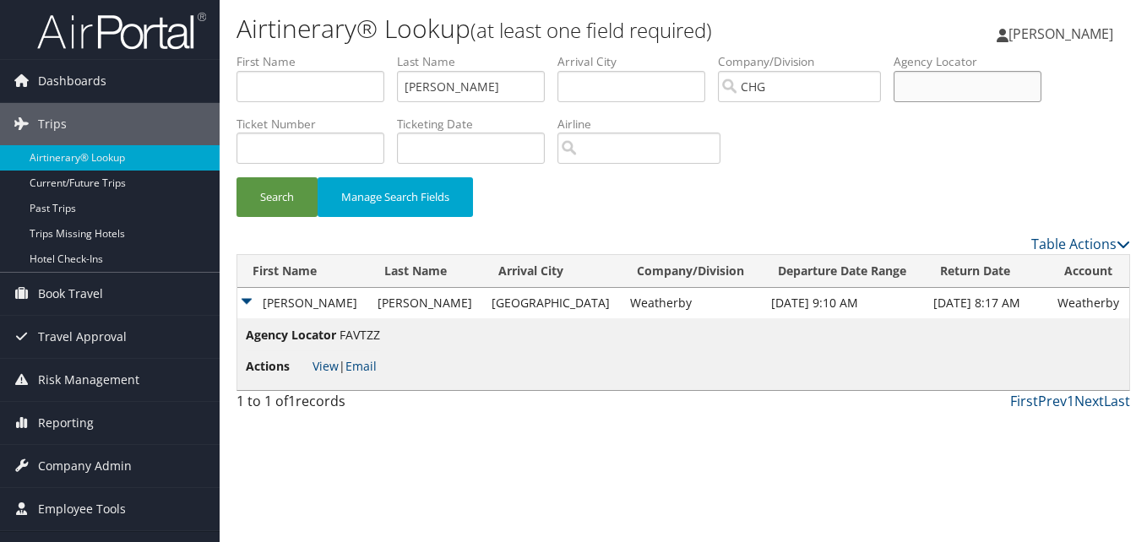
click at [764, 53] on ul "First Name Last Name Rodman Departure City Arrival City Company/Division CHG Ai…" at bounding box center [683, 53] width 894 height 0
click at [340, 85] on input "text" at bounding box center [310, 86] width 148 height 31
paste input "Ellen"
type input "Ellen"
click at [275, 213] on button "Search" at bounding box center [276, 197] width 81 height 40
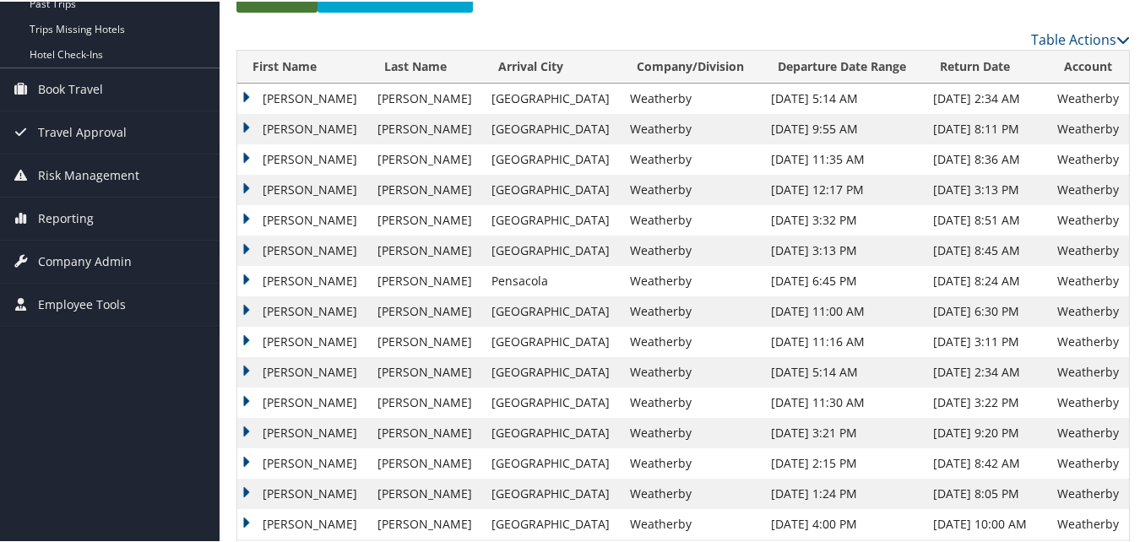
scroll to position [198, 0]
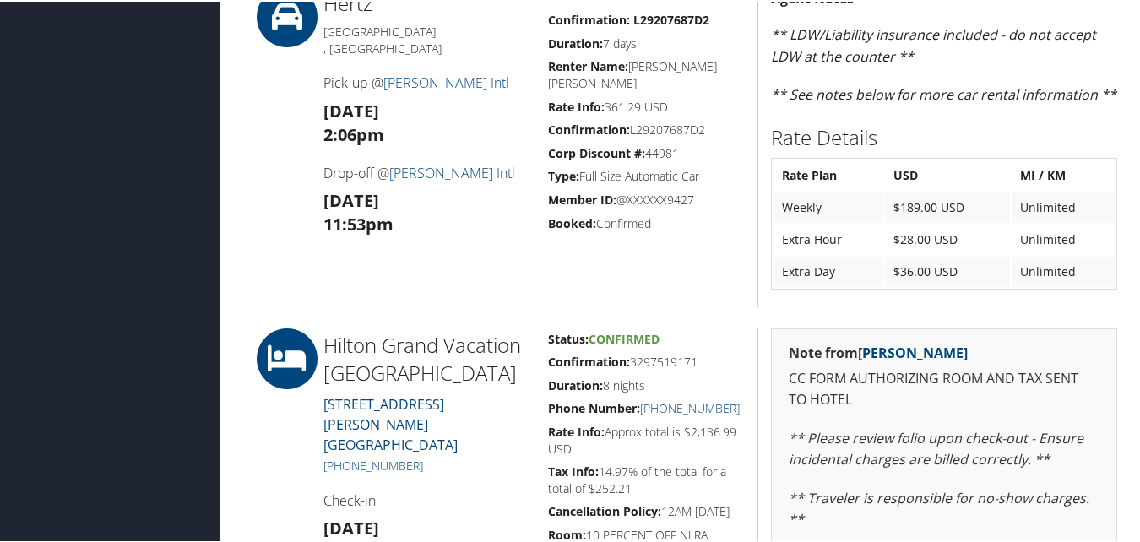
scroll to position [1287, 0]
